Goal: Check status: Check status

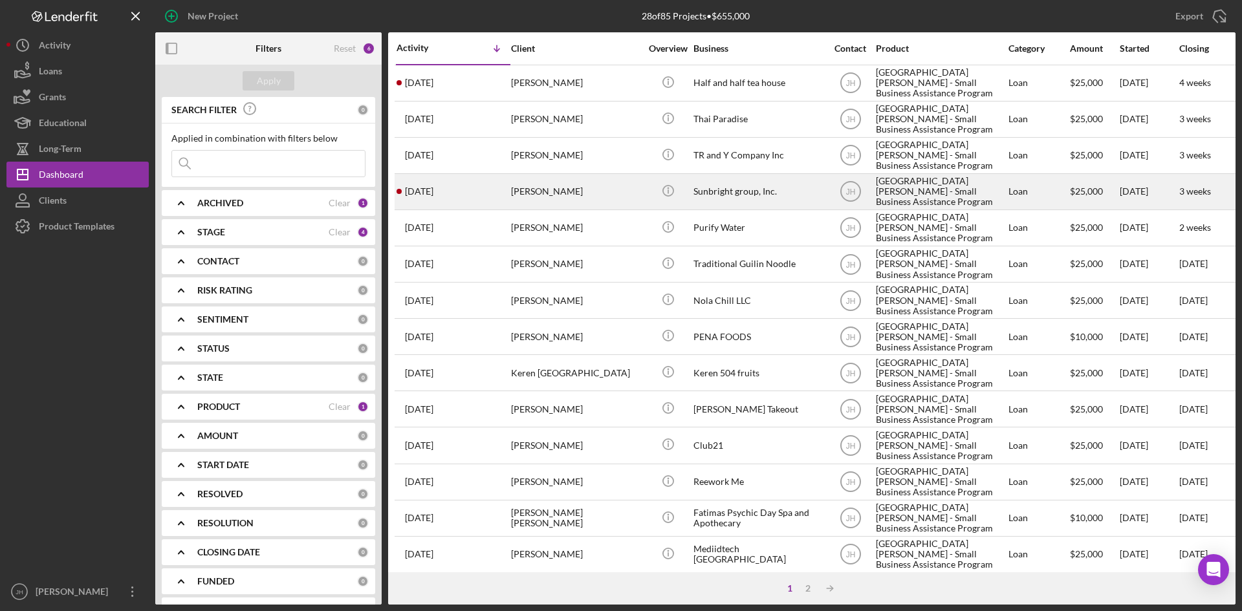
click at [639, 191] on div "[PERSON_NAME]" at bounding box center [575, 192] width 129 height 34
